Goal: Information Seeking & Learning: Learn about a topic

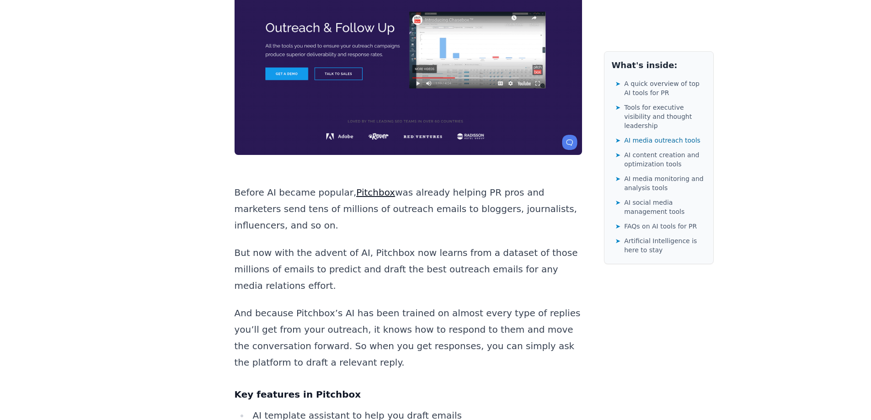
scroll to position [4158, 0]
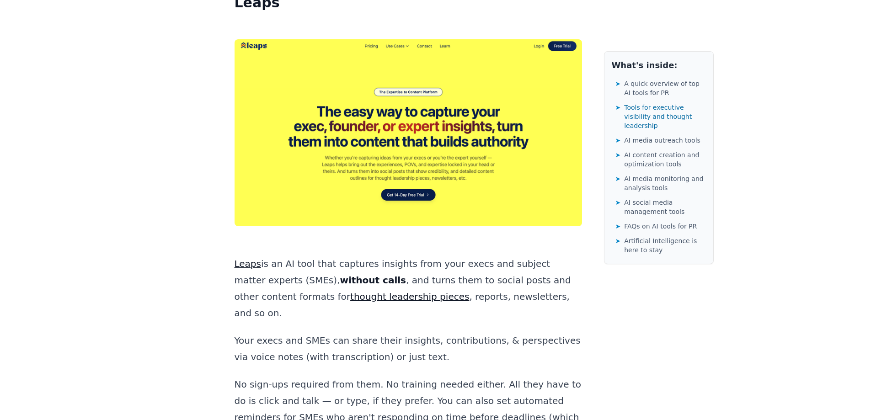
scroll to position [1420, 0]
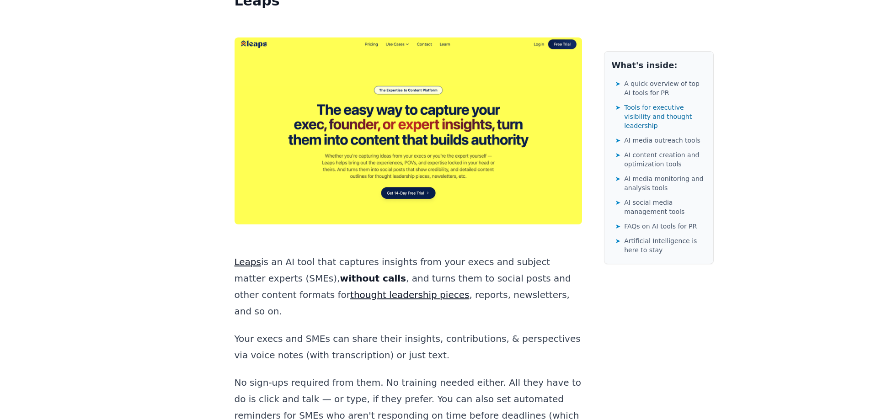
click at [249, 256] on link "Leaps" at bounding box center [247, 261] width 27 height 11
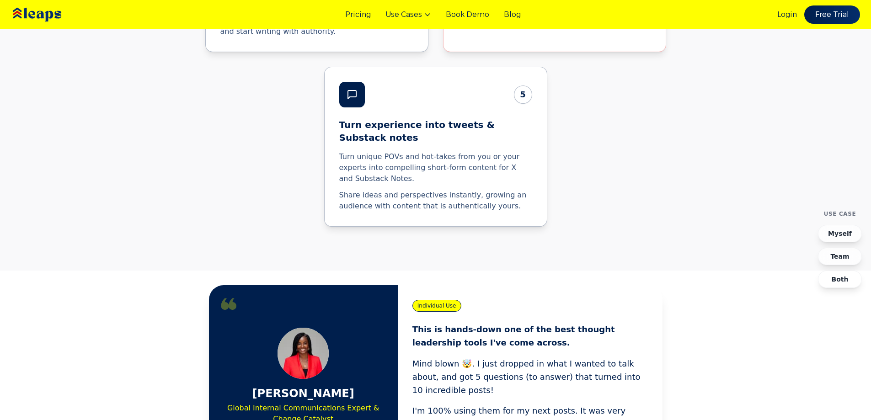
scroll to position [2620, 0]
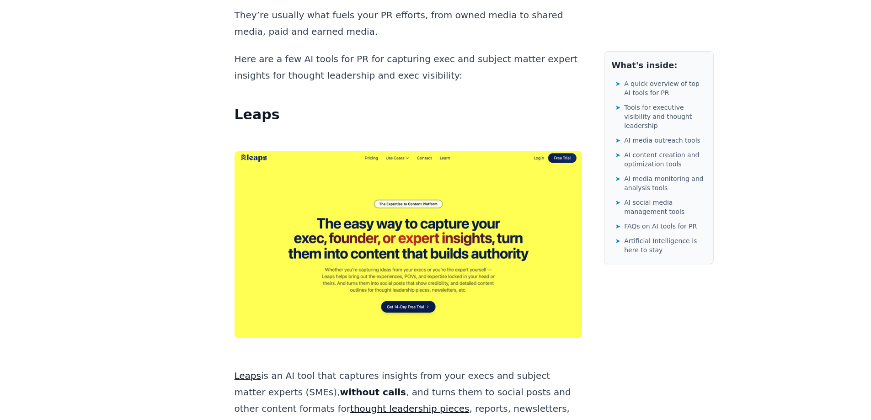
scroll to position [1374, 0]
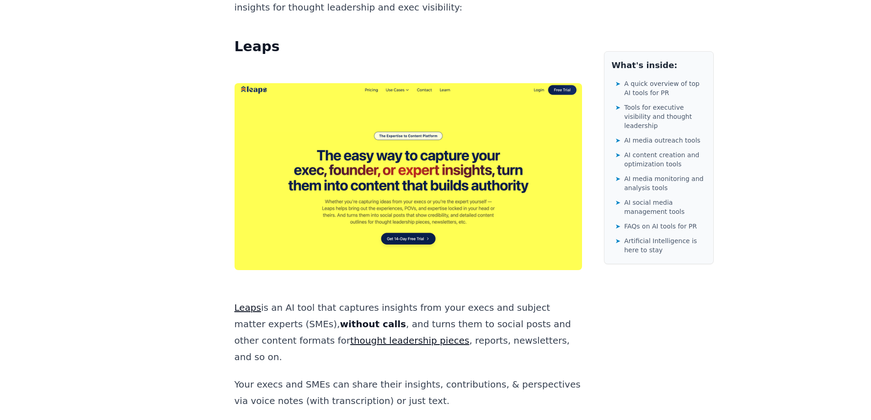
drag, startPoint x: 239, startPoint y: 191, endPoint x: 246, endPoint y: 190, distance: 6.5
click at [241, 302] on link "Leaps" at bounding box center [247, 307] width 27 height 11
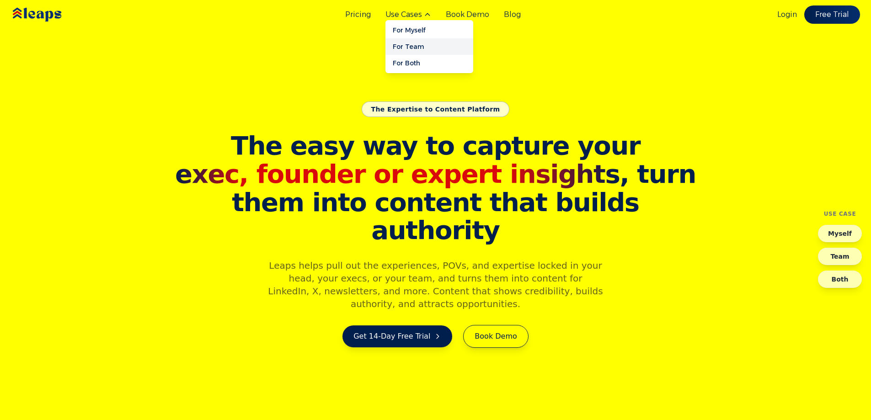
click at [416, 50] on link "For Team" at bounding box center [429, 46] width 88 height 16
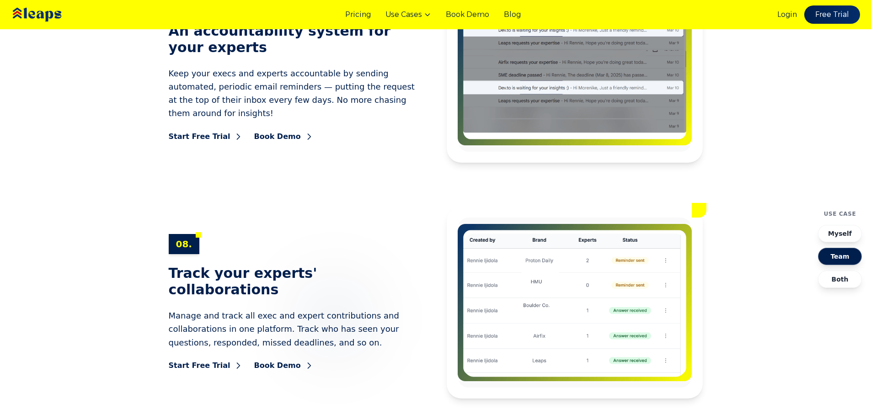
scroll to position [5088, 0]
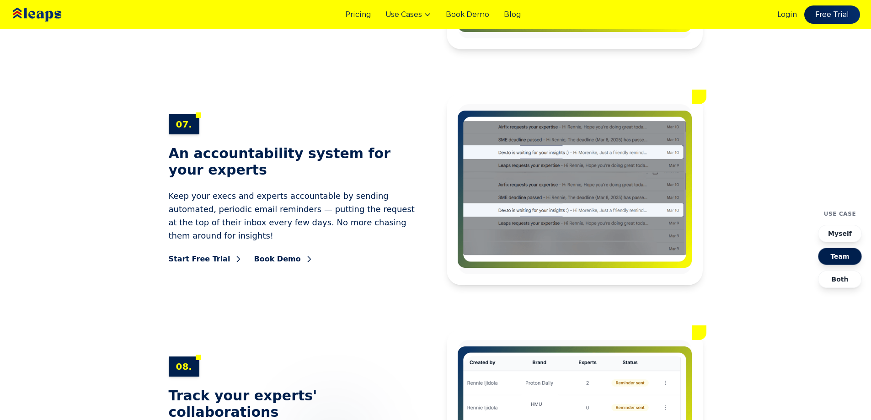
drag, startPoint x: 526, startPoint y: 141, endPoint x: 410, endPoint y: 66, distance: 137.4
click at [526, 340] on img at bounding box center [574, 425] width 234 height 170
